Goal: Information Seeking & Learning: Learn about a topic

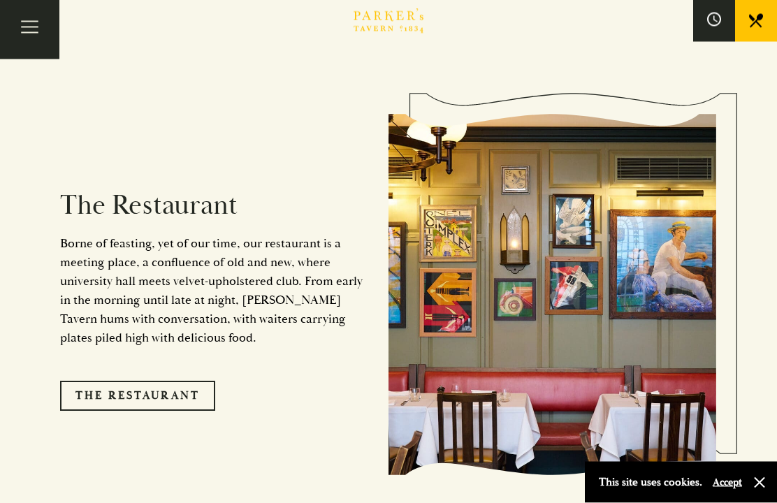
scroll to position [1063, 0]
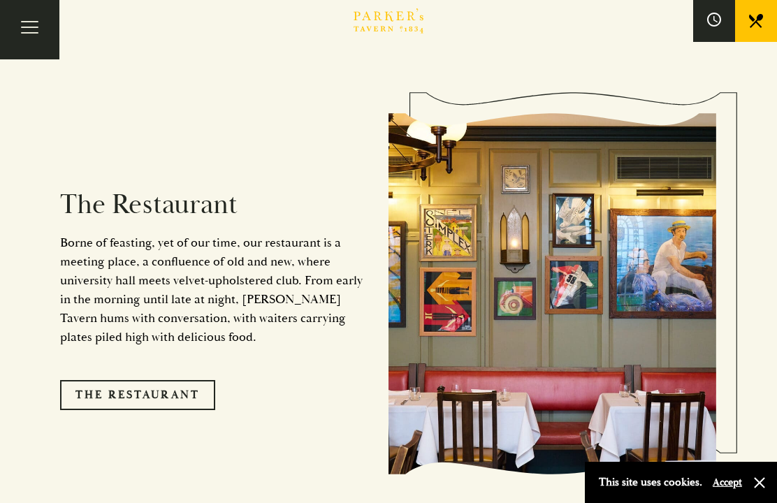
click at [174, 402] on link "The Restaurant" at bounding box center [137, 394] width 155 height 29
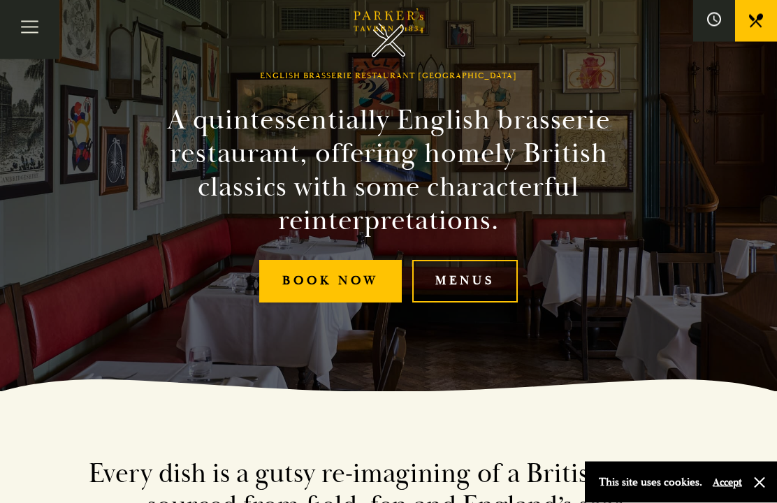
scroll to position [125, 0]
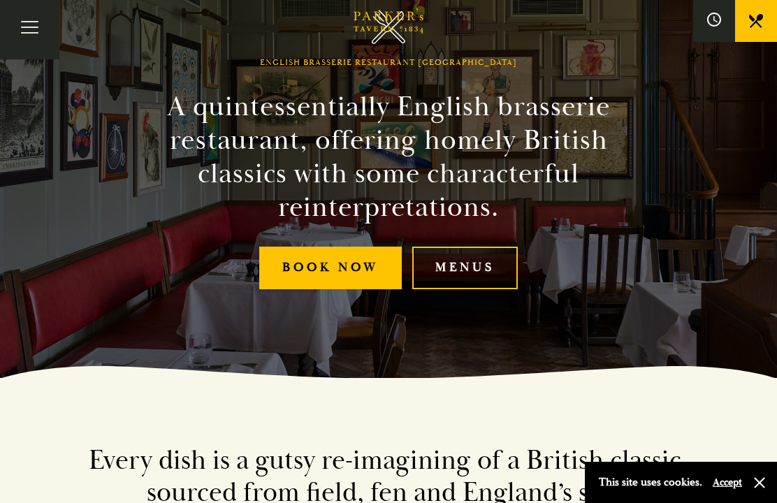
click at [467, 289] on link "Menus" at bounding box center [464, 268] width 105 height 43
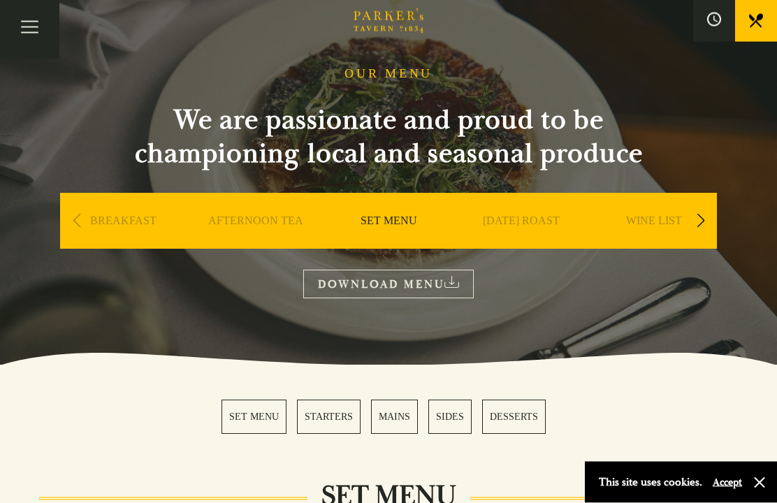
scroll to position [54, 0]
click at [651, 221] on link "A LA CARTE" at bounding box center [654, 242] width 65 height 56
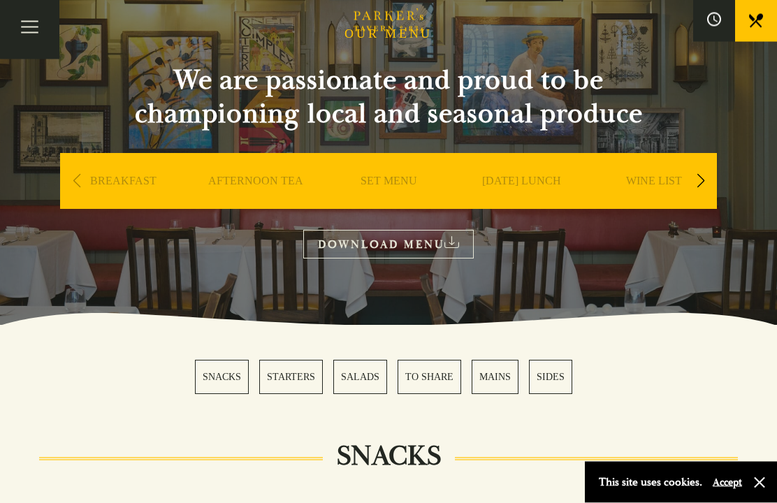
scroll to position [94, 0]
click at [706, 176] on div "Next slide" at bounding box center [700, 181] width 19 height 31
click at [663, 178] on link "A LA CARTE" at bounding box center [654, 202] width 65 height 56
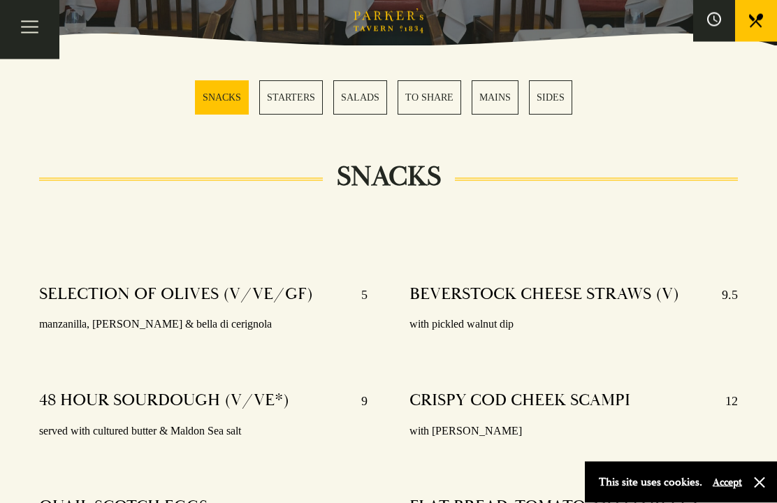
scroll to position [379, 0]
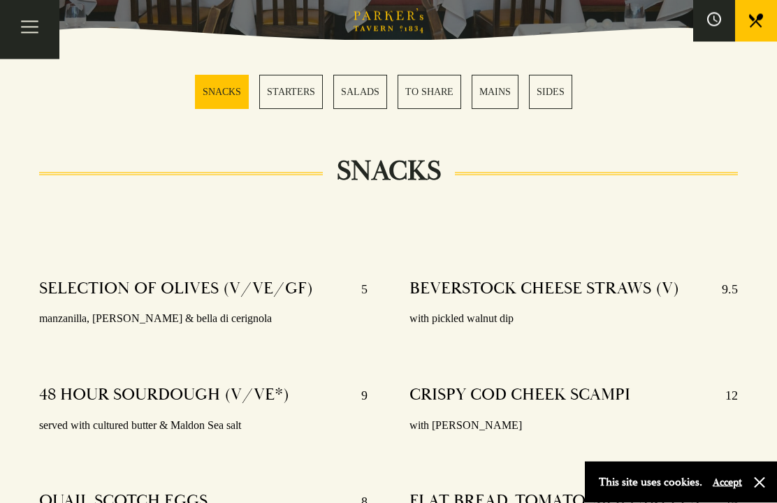
click at [494, 89] on link "MAINS" at bounding box center [494, 92] width 47 height 34
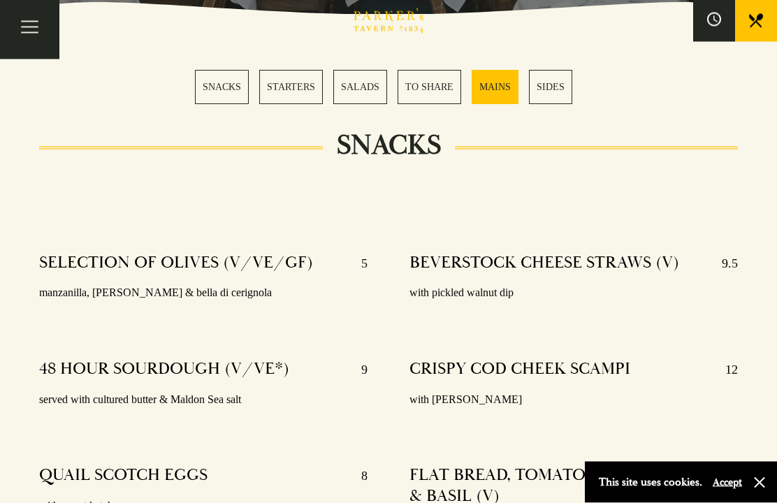
scroll to position [2530, 0]
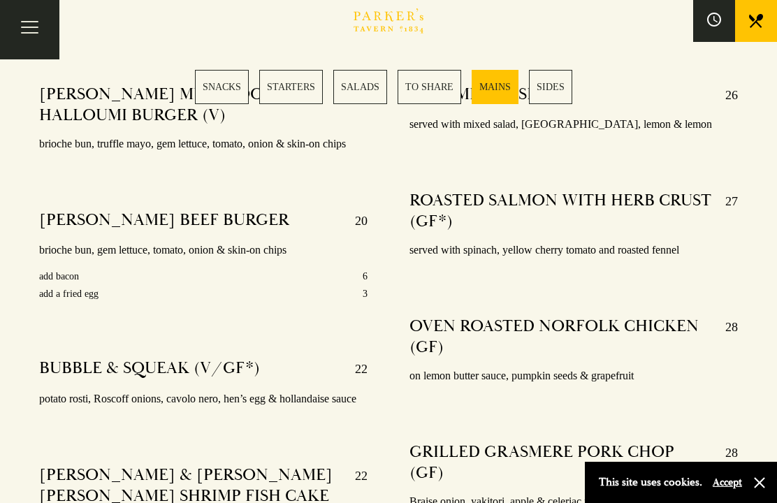
click at [295, 89] on link "STARTERS" at bounding box center [291, 87] width 64 height 34
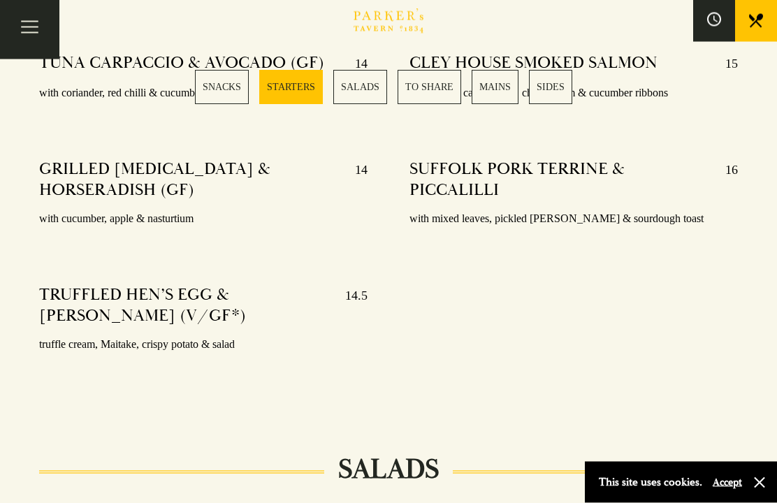
scroll to position [1309, 0]
click at [492, 87] on link "MAINS" at bounding box center [494, 87] width 47 height 34
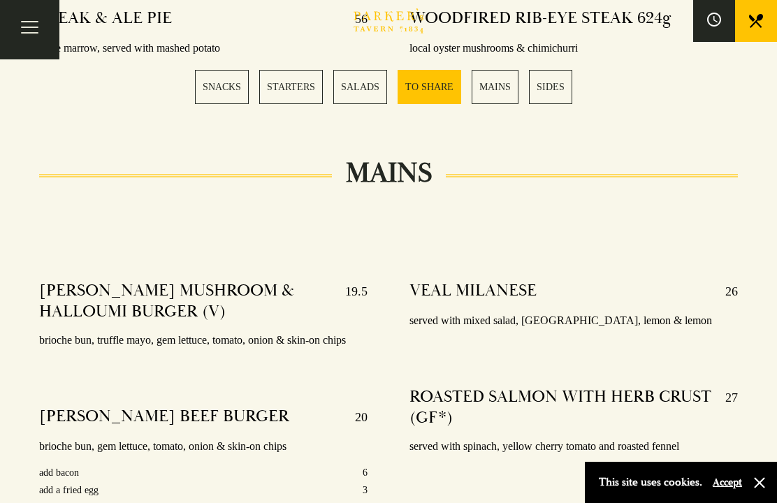
scroll to position [2331, 0]
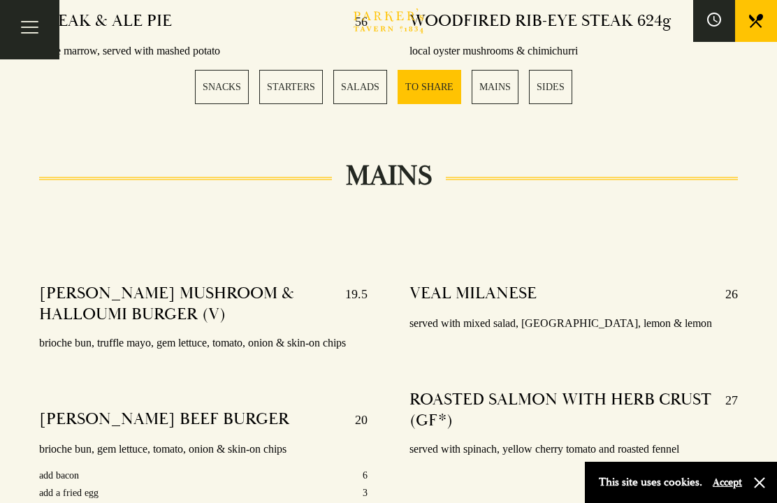
click at [38, 31] on button "Toggle navigation" at bounding box center [29, 29] width 59 height 59
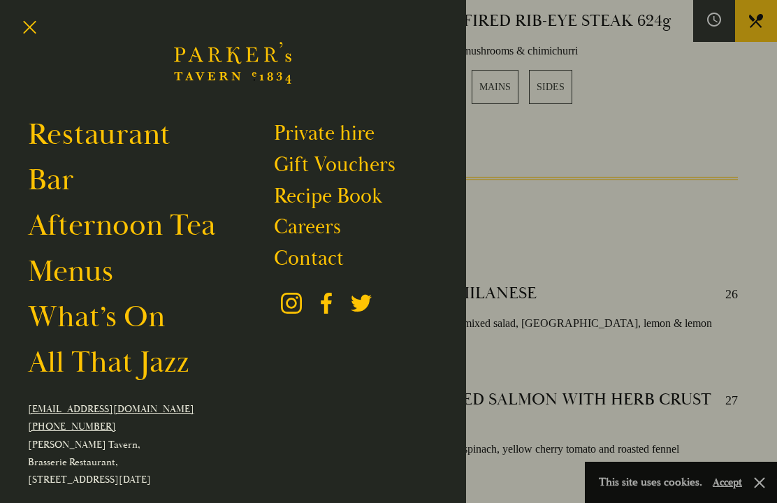
click at [91, 281] on link "Menus" at bounding box center [70, 272] width 85 height 38
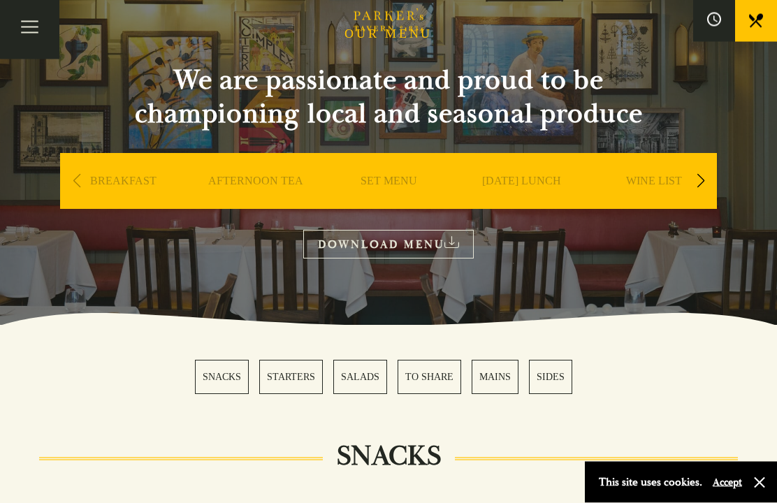
scroll to position [96, 0]
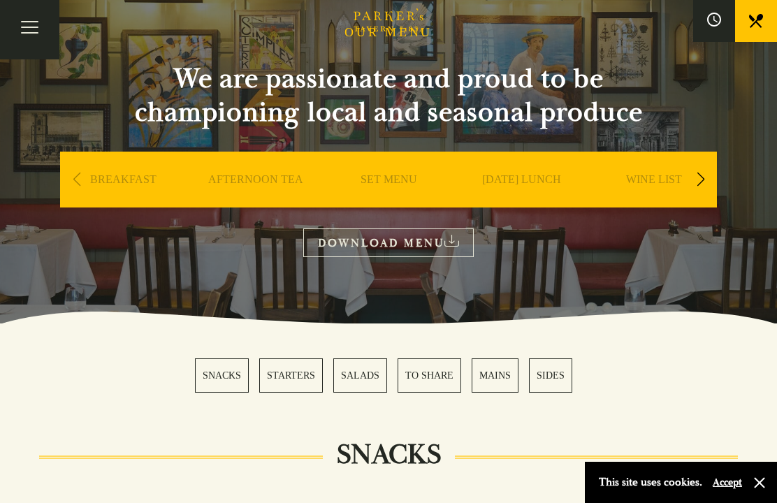
click at [704, 177] on div "Next slide" at bounding box center [700, 179] width 19 height 31
click at [704, 182] on div "Next slide" at bounding box center [700, 179] width 19 height 31
click at [706, 182] on div "Next slide" at bounding box center [700, 179] width 19 height 31
click at [708, 175] on div "Next slide" at bounding box center [700, 179] width 19 height 31
click at [708, 173] on div "Next slide" at bounding box center [700, 179] width 19 height 31
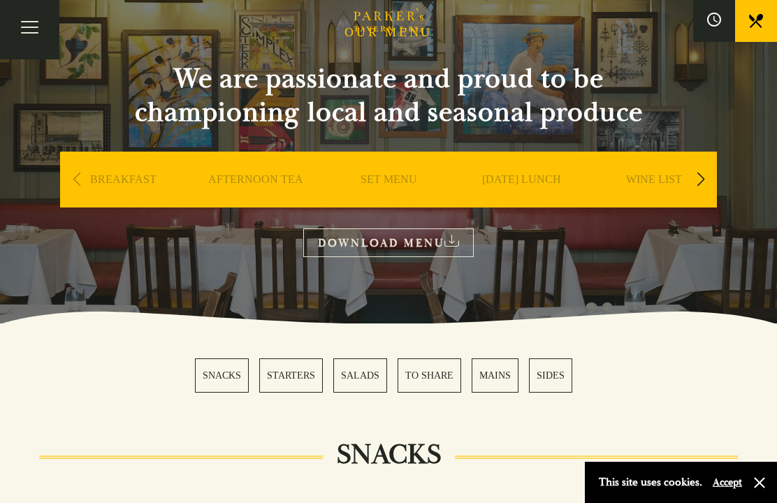
click at [397, 181] on link "SET MENU" at bounding box center [388, 201] width 57 height 56
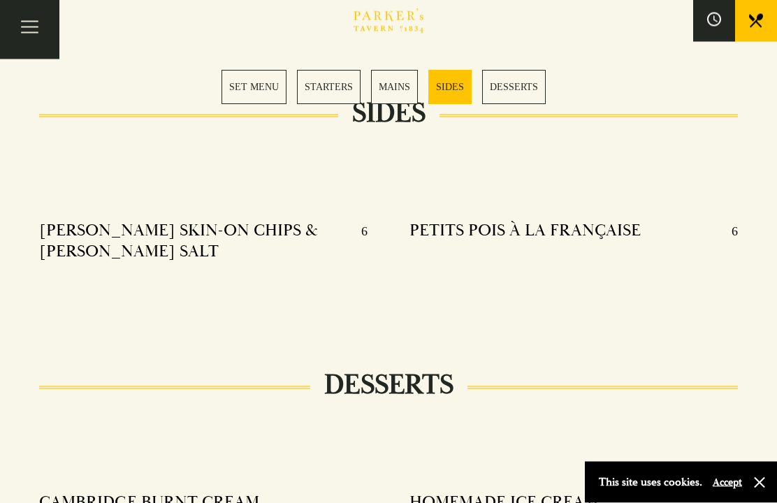
scroll to position [1488, 0]
